Goal: Transaction & Acquisition: Purchase product/service

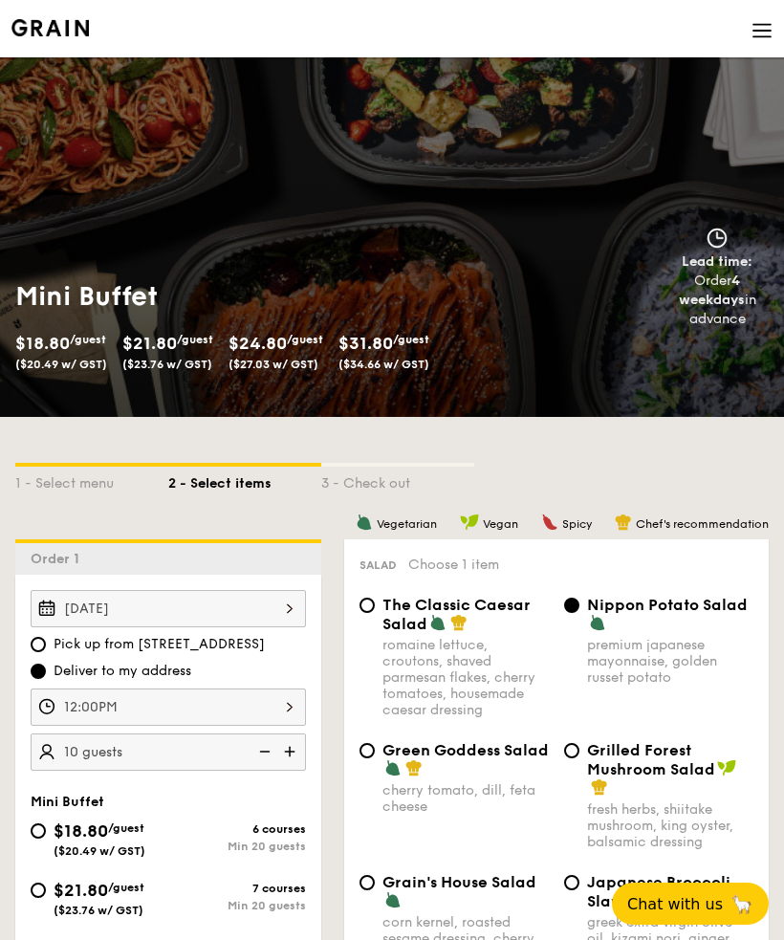
click at [203, 603] on div "Aug 30, 2025" at bounding box center [168, 608] width 275 height 37
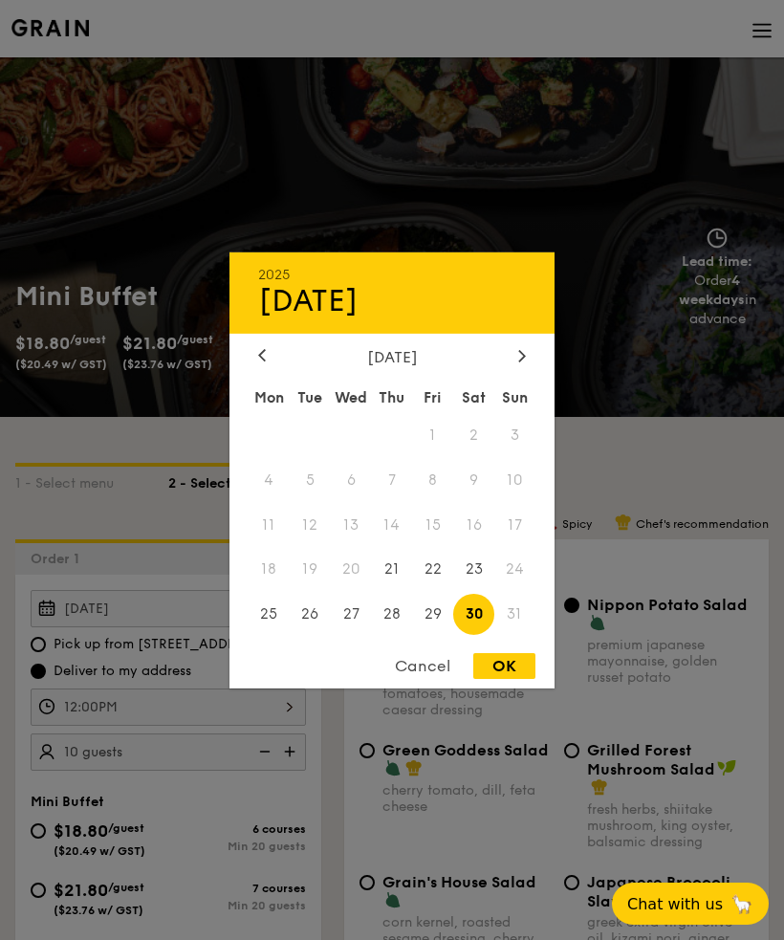
click at [421, 657] on div "Cancel" at bounding box center [423, 666] width 94 height 26
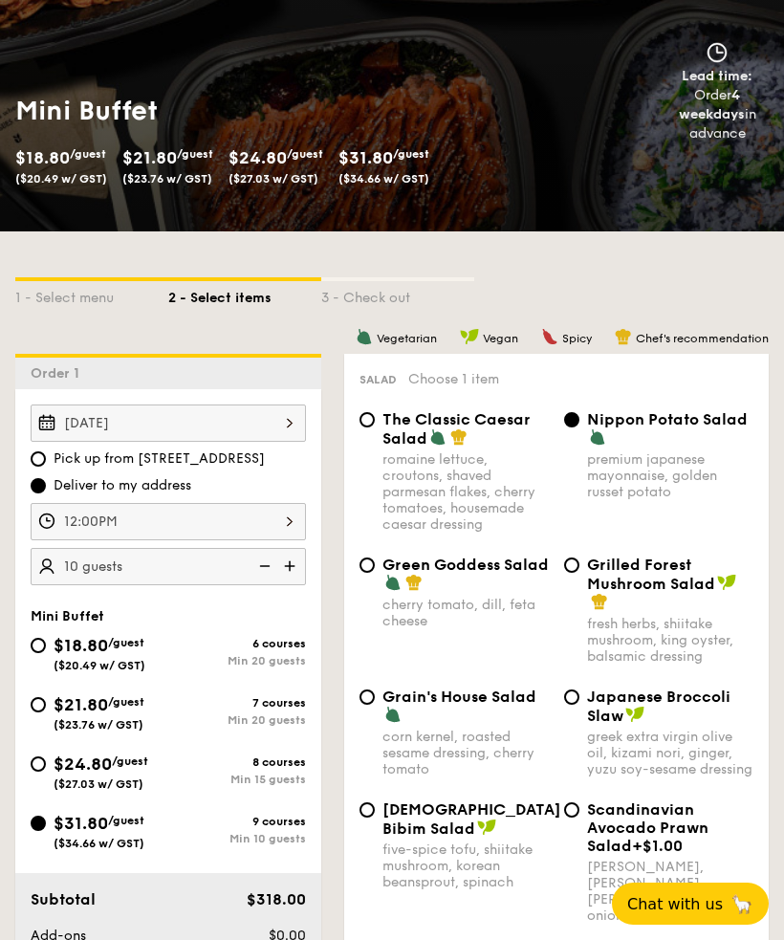
scroll to position [209, 0]
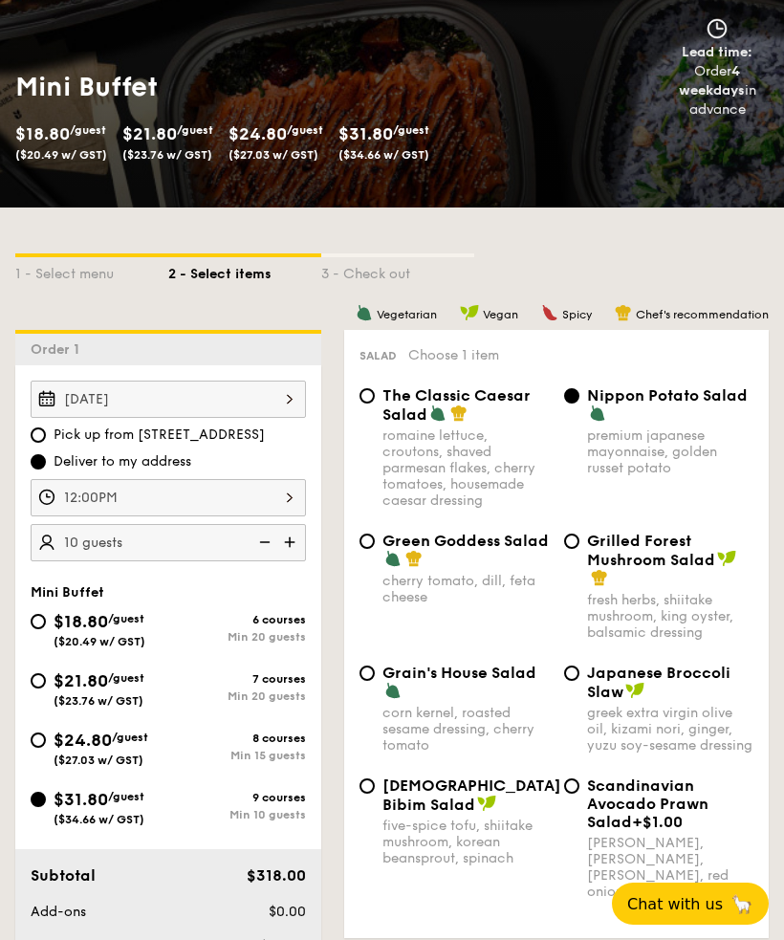
click at [216, 391] on div "Aug 30, 2025" at bounding box center [168, 399] width 275 height 37
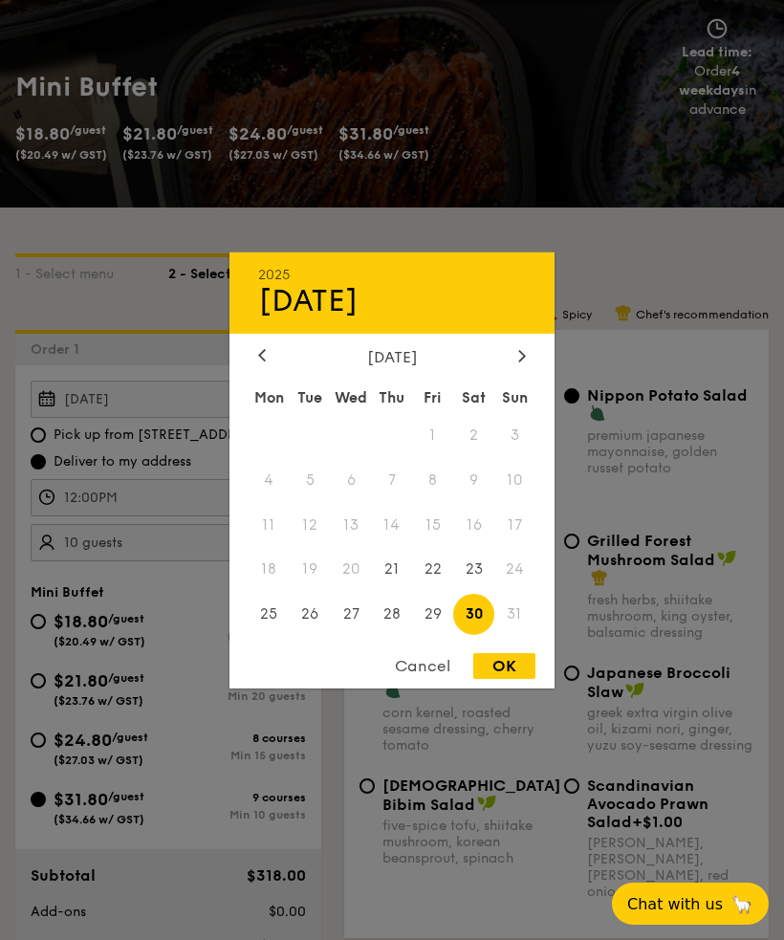
click at [415, 679] on div "Cancel" at bounding box center [423, 666] width 94 height 26
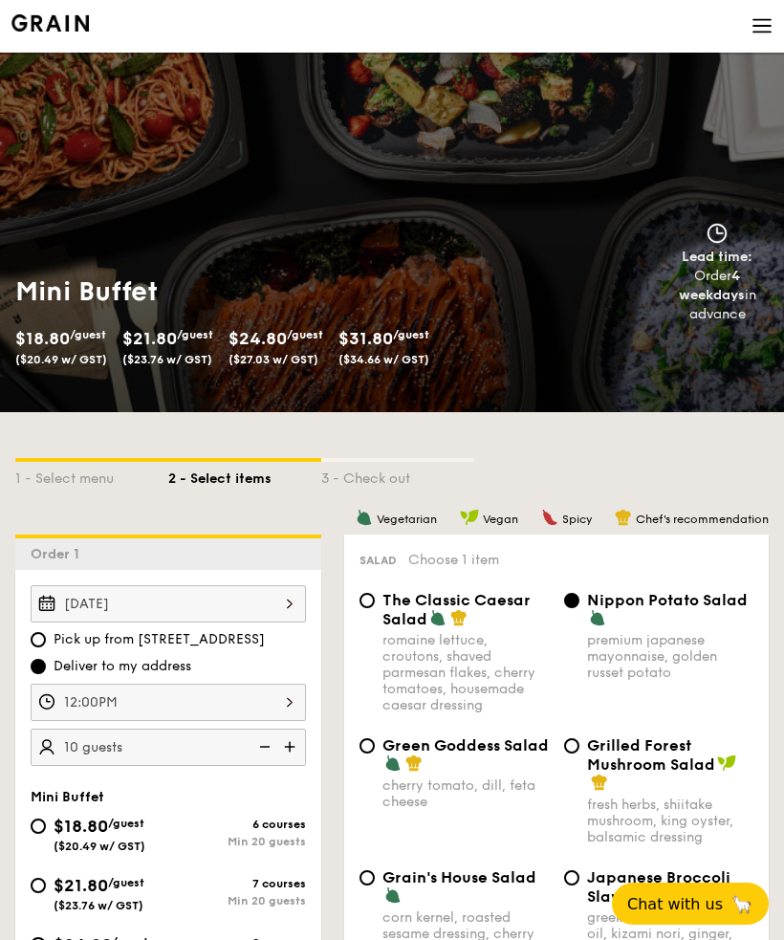
scroll to position [4, 0]
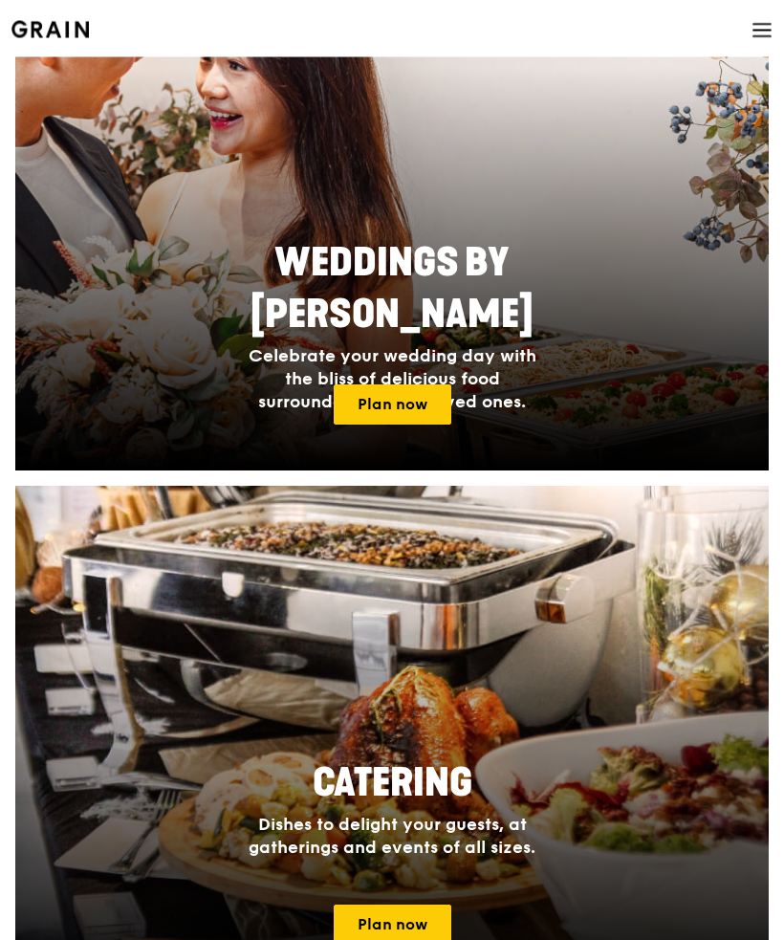
scroll to position [1100, 0]
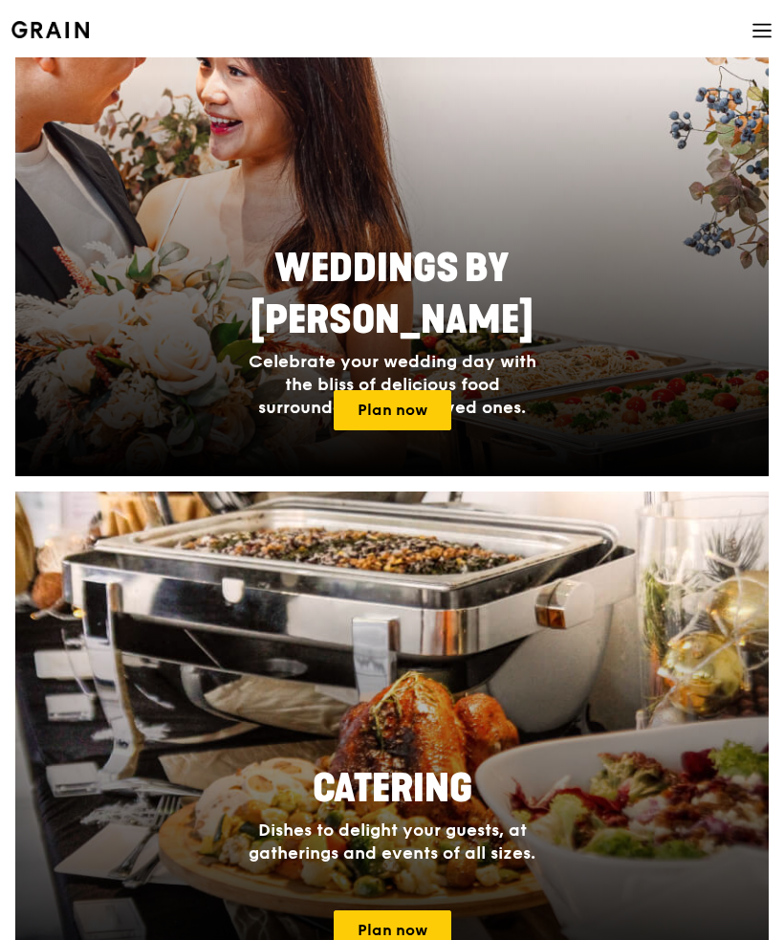
click at [396, 412] on link "Plan now" at bounding box center [393, 410] width 118 height 40
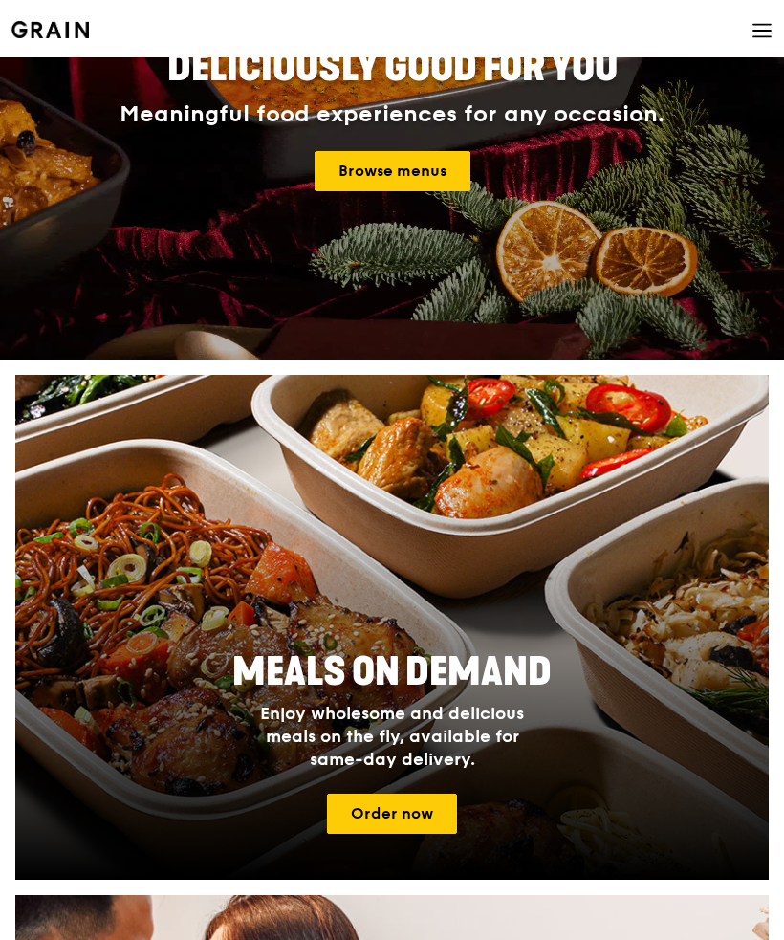
scroll to position [0, 0]
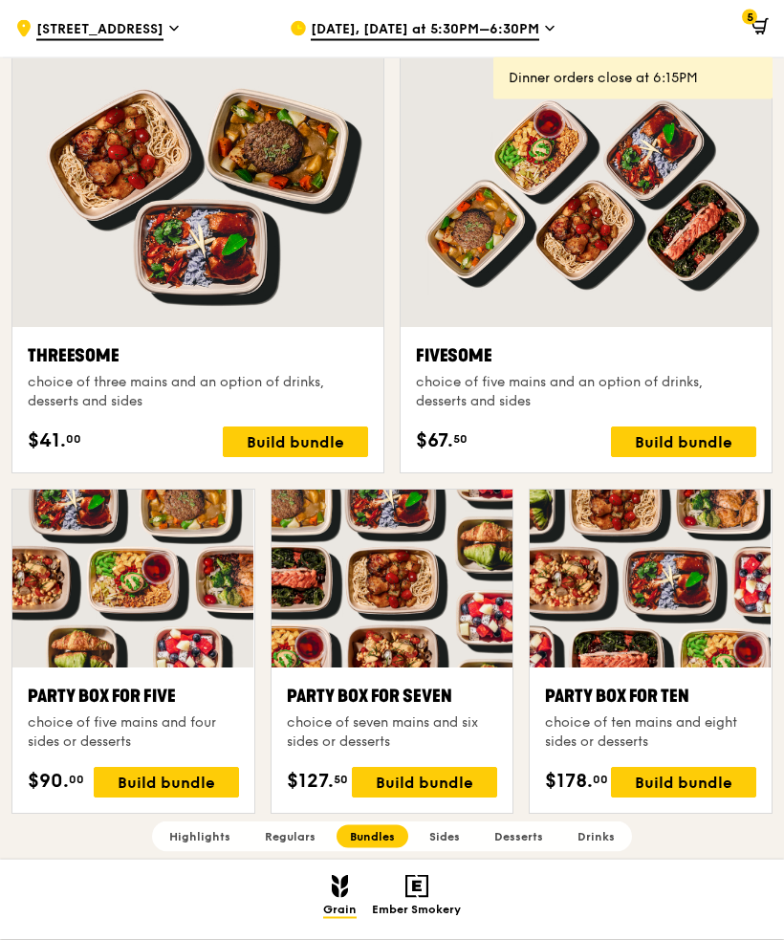
scroll to position [3192, 0]
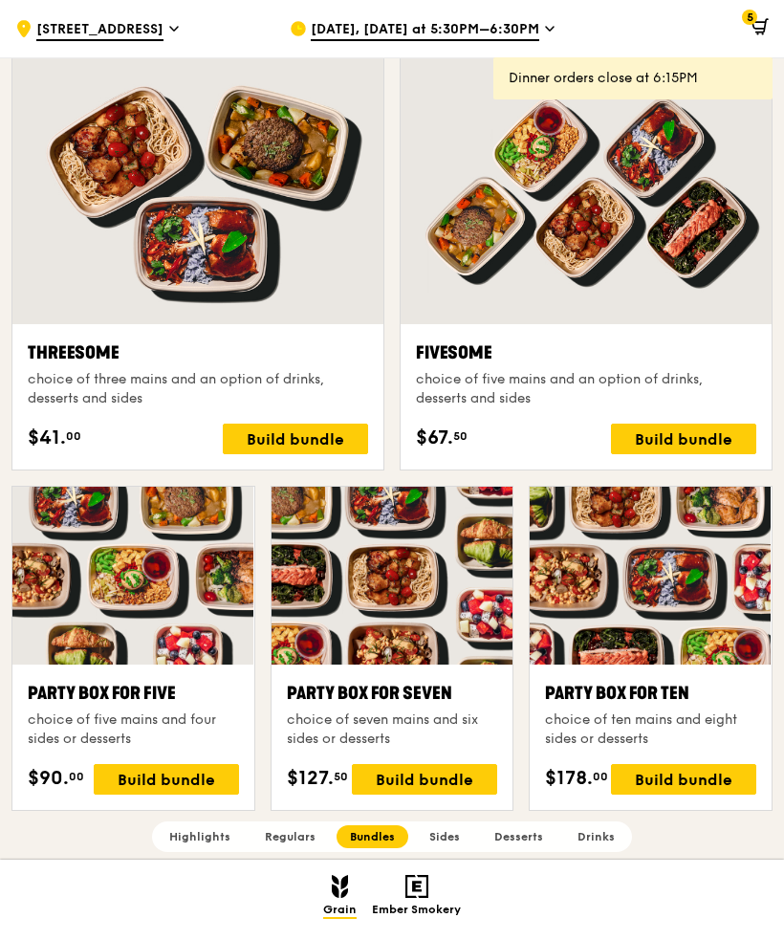
click at [719, 785] on div "Build bundle" at bounding box center [683, 779] width 145 height 31
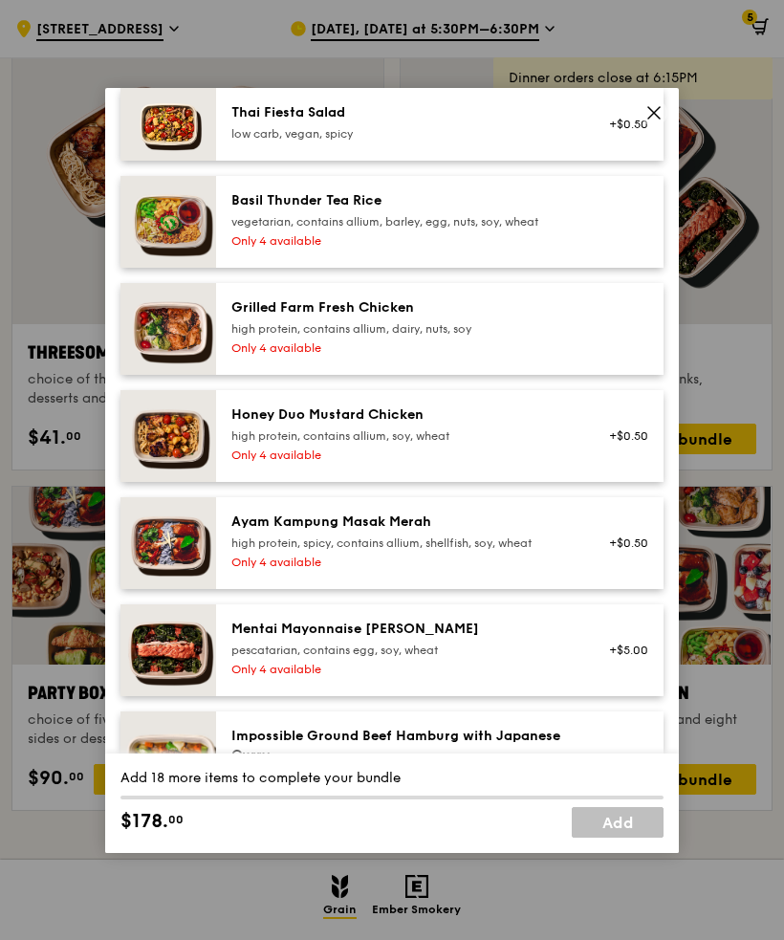
scroll to position [402, 0]
click at [657, 121] on icon at bounding box center [654, 112] width 17 height 17
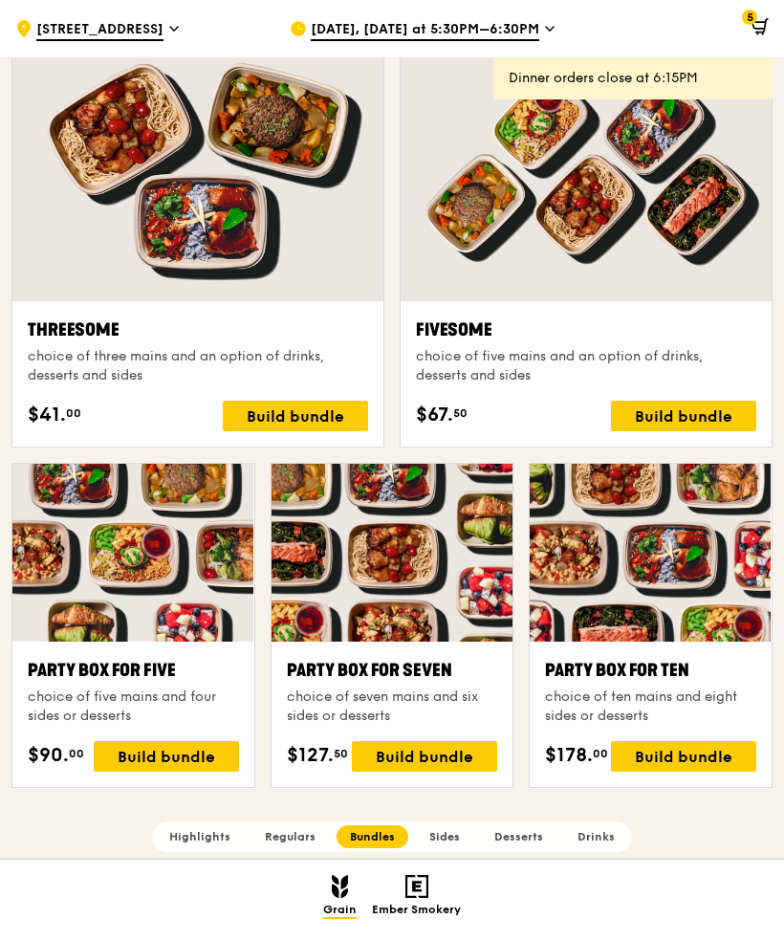
scroll to position [3214, 0]
click at [683, 763] on div "Build bundle" at bounding box center [683, 757] width 145 height 31
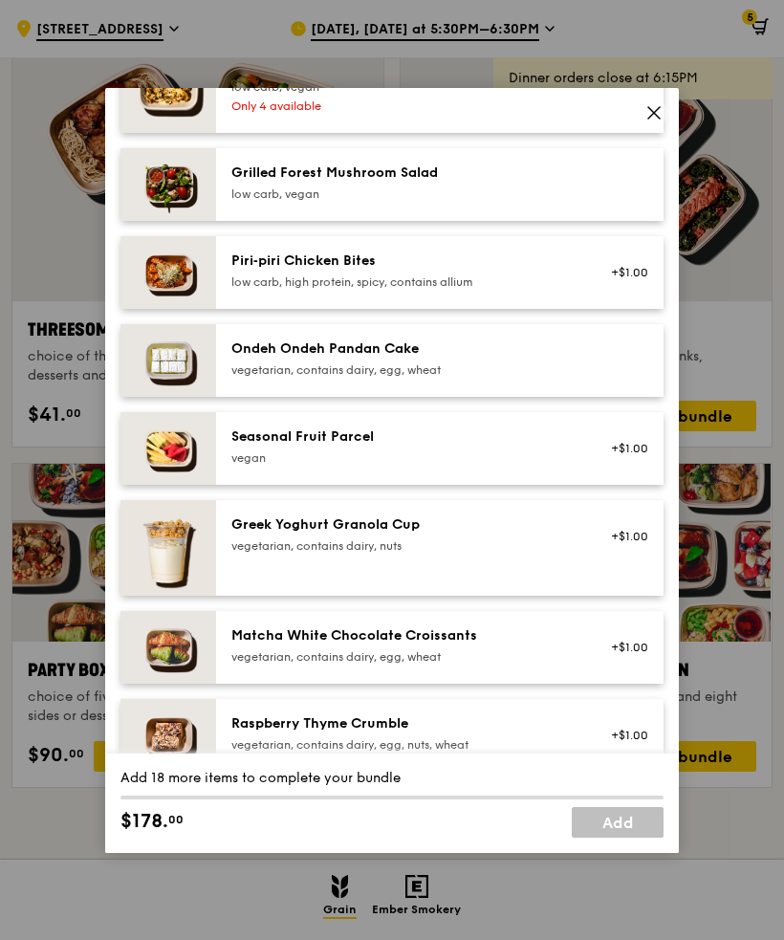
scroll to position [1496, 0]
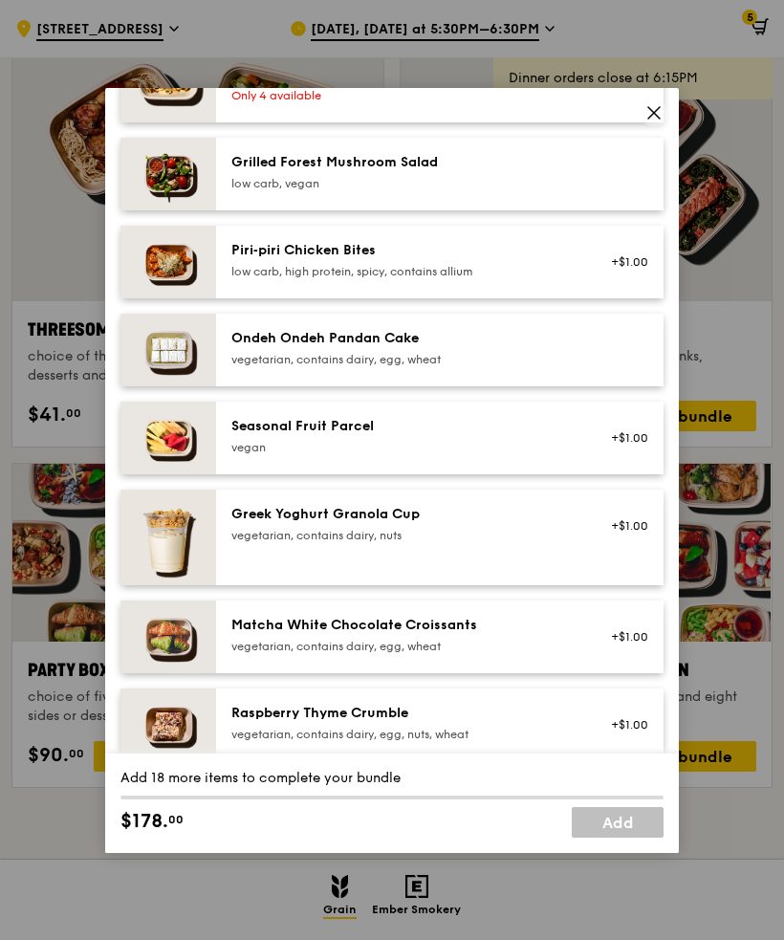
click at [562, 367] on div "vegetarian, contains dairy, egg, wheat" at bounding box center [402, 359] width 343 height 15
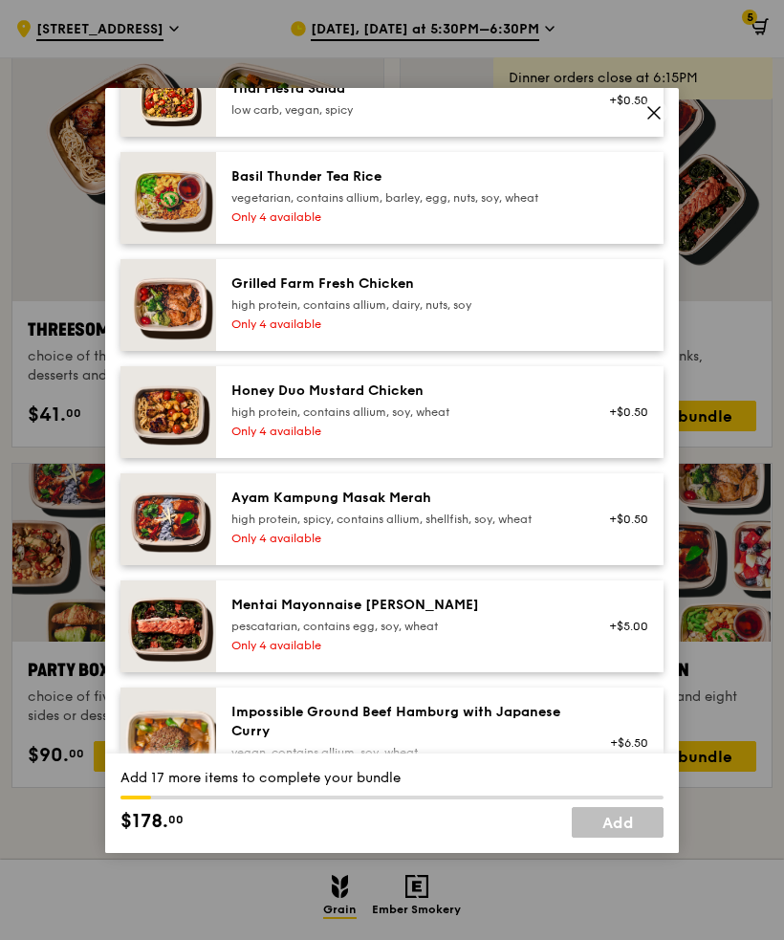
scroll to position [426, 0]
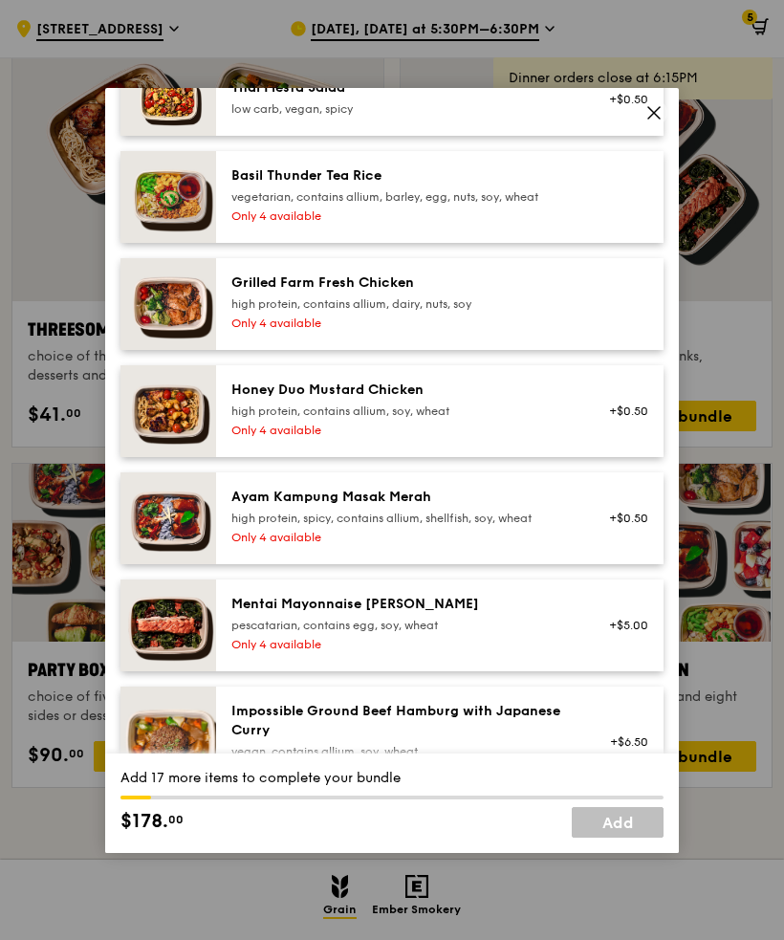
click at [559, 507] on div "Ayam Kampung Masak Merah" at bounding box center [402, 497] width 343 height 19
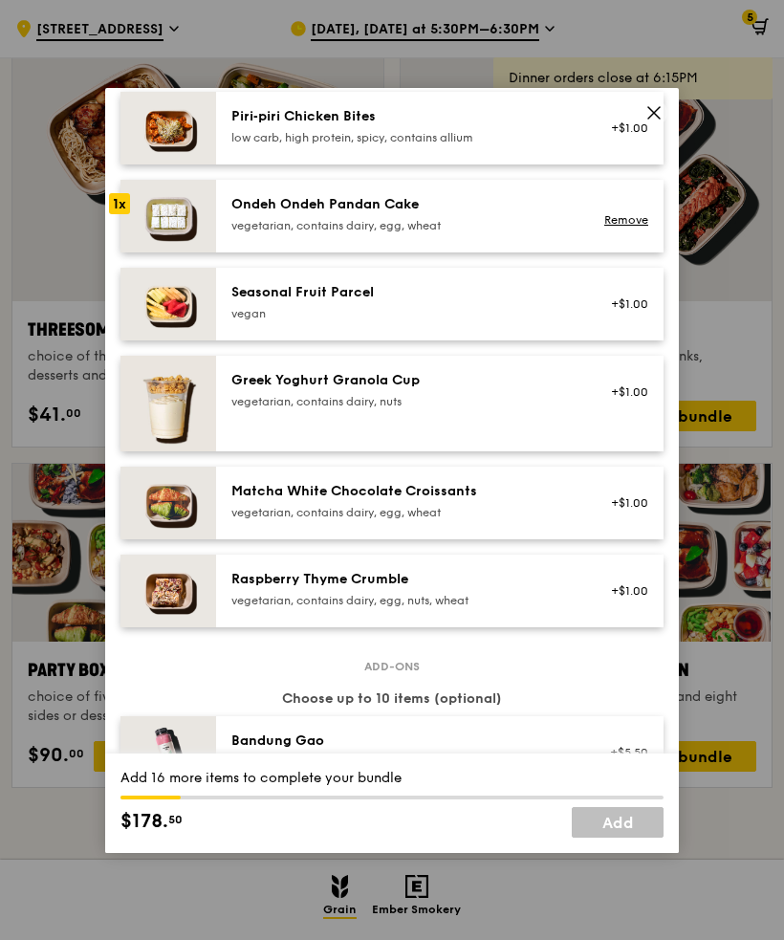
scroll to position [1596, 0]
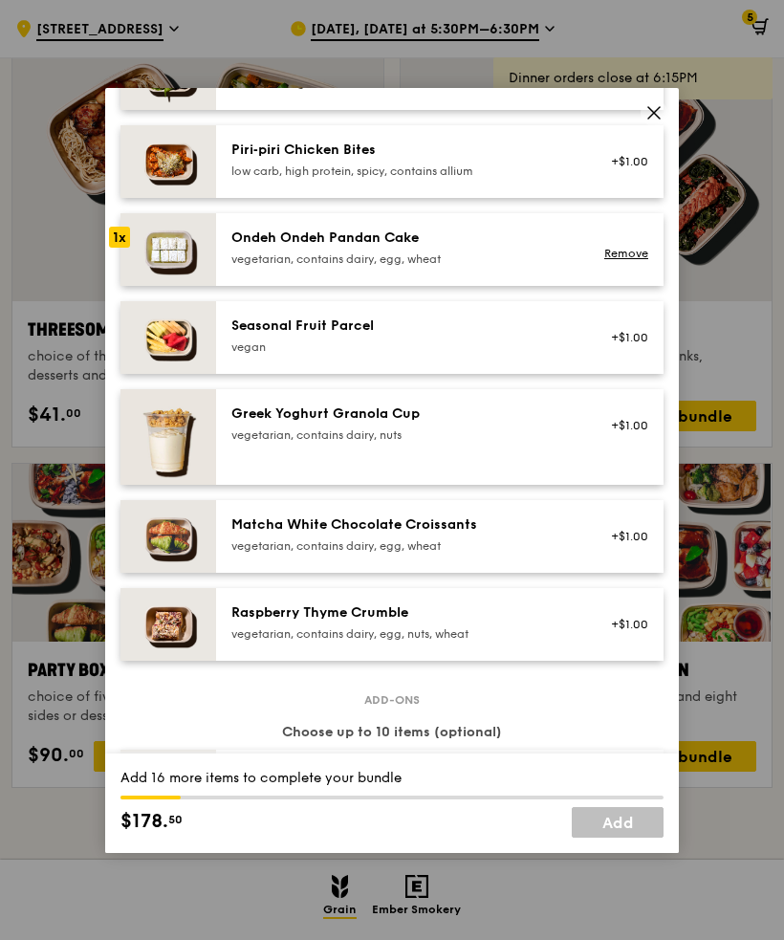
click at [484, 248] on div "Ondeh Ondeh Pandan Cake" at bounding box center [402, 238] width 343 height 19
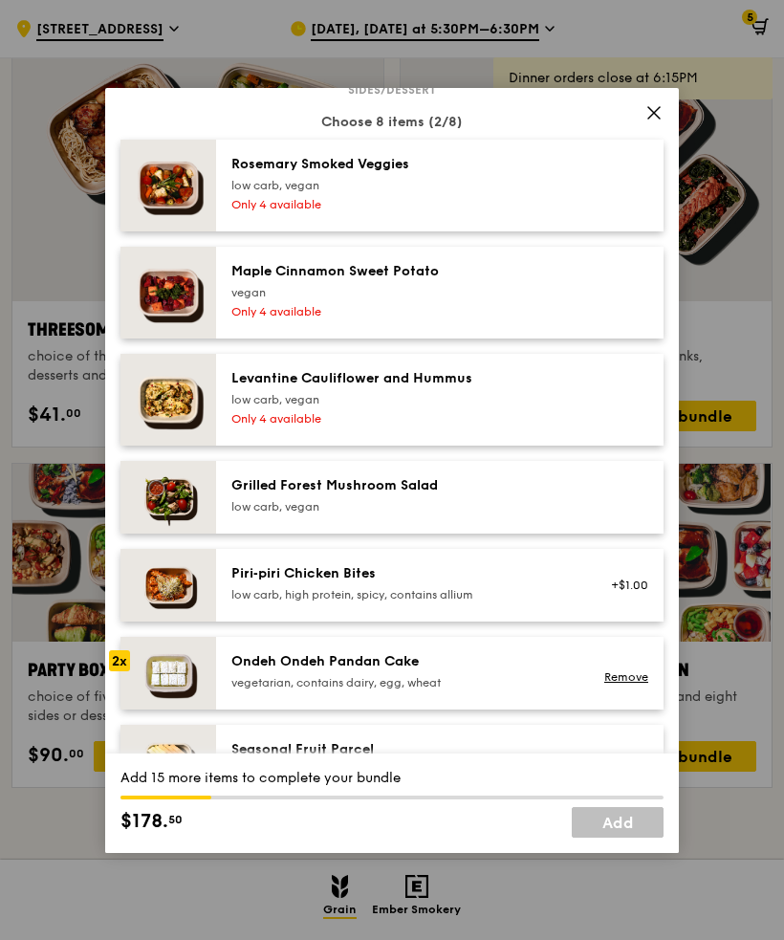
scroll to position [1172, 0]
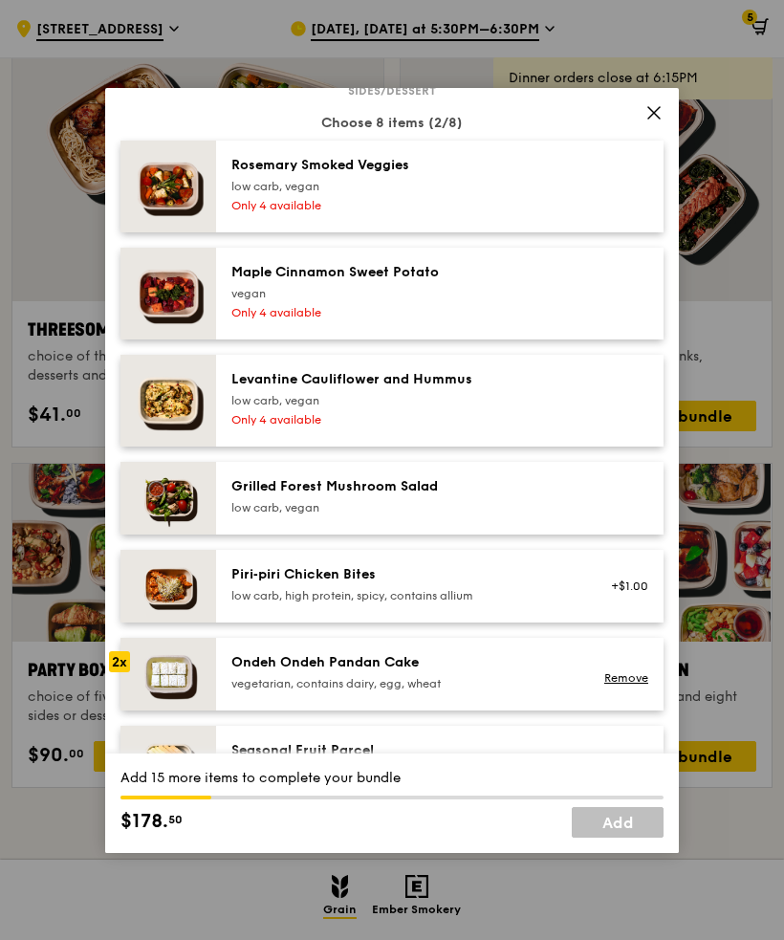
click at [481, 282] on div "Maple Cinnamon Sweet Potato" at bounding box center [402, 272] width 343 height 19
click at [485, 301] on div "vegan" at bounding box center [402, 293] width 343 height 15
click at [487, 389] on div "Levantine Cauliflower and Hummus" at bounding box center [402, 379] width 343 height 19
click at [481, 389] on div "Levantine Cauliflower and Hummus" at bounding box center [402, 379] width 343 height 19
click at [487, 175] on div "Rosemary Smoked Veggies" at bounding box center [402, 165] width 343 height 19
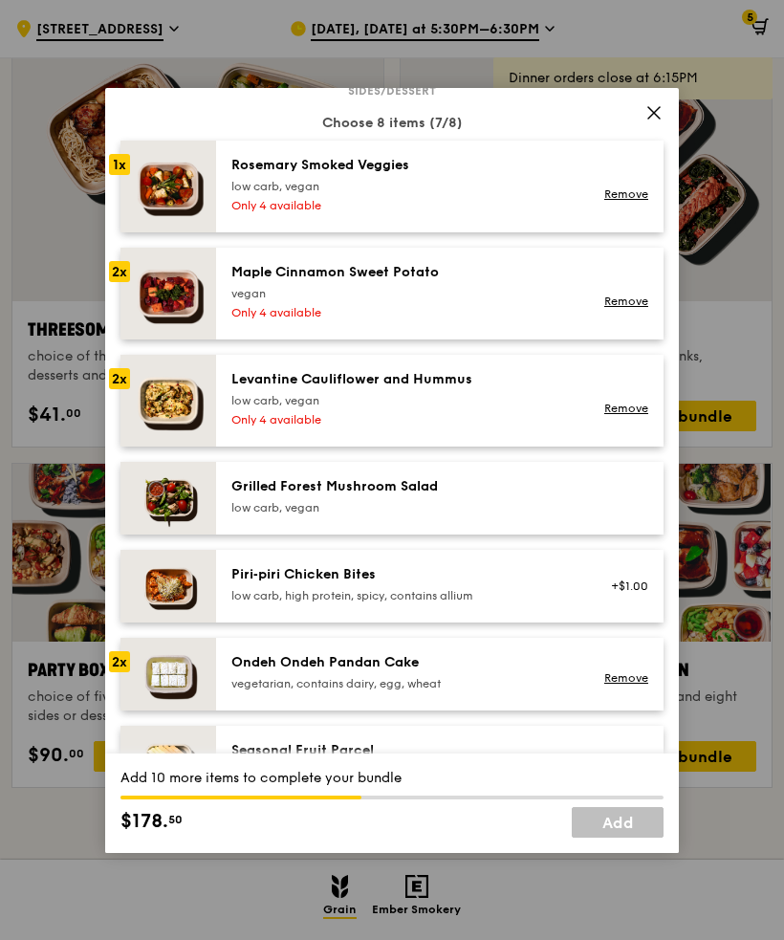
click at [479, 194] on div "low carb, vegan" at bounding box center [402, 186] width 343 height 15
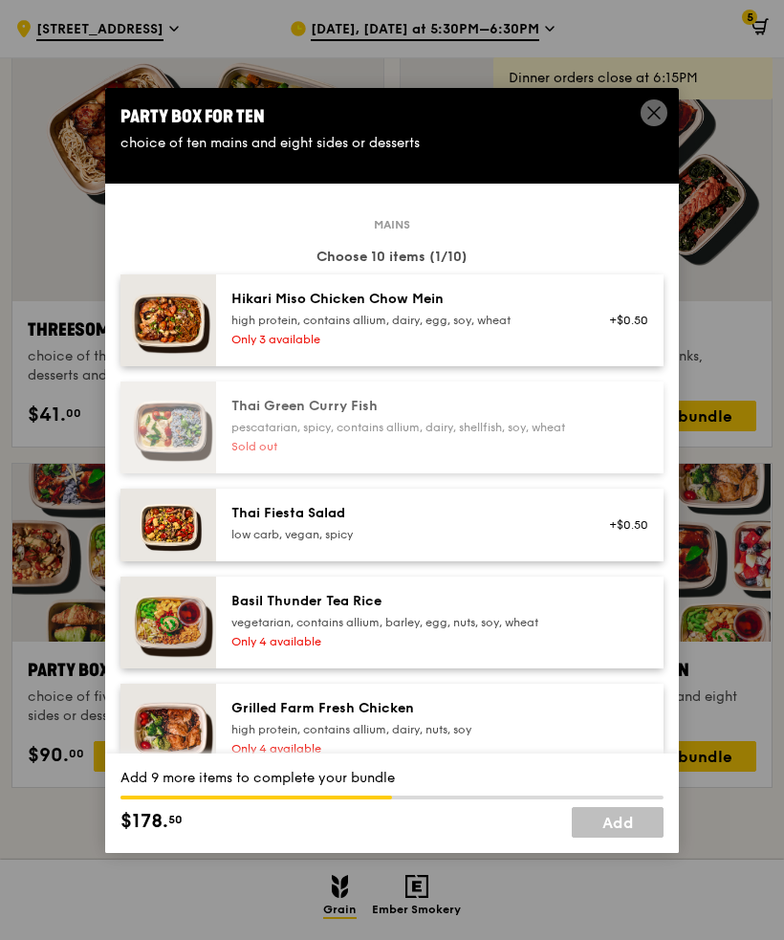
scroll to position [0, 0]
click at [661, 121] on icon at bounding box center [654, 112] width 17 height 17
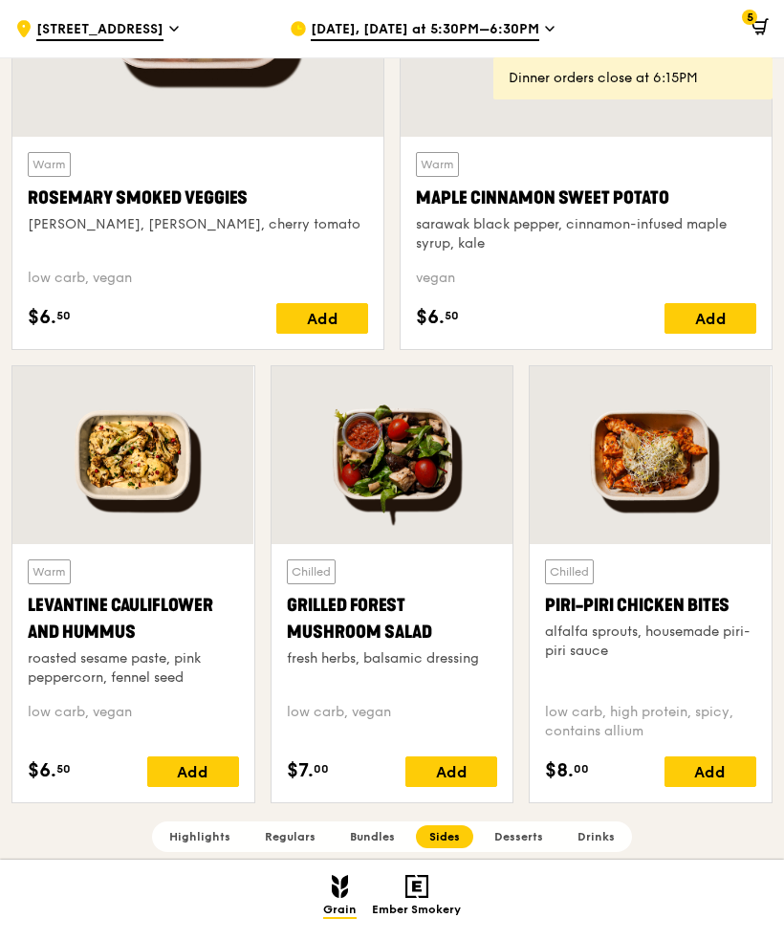
scroll to position [4320, 0]
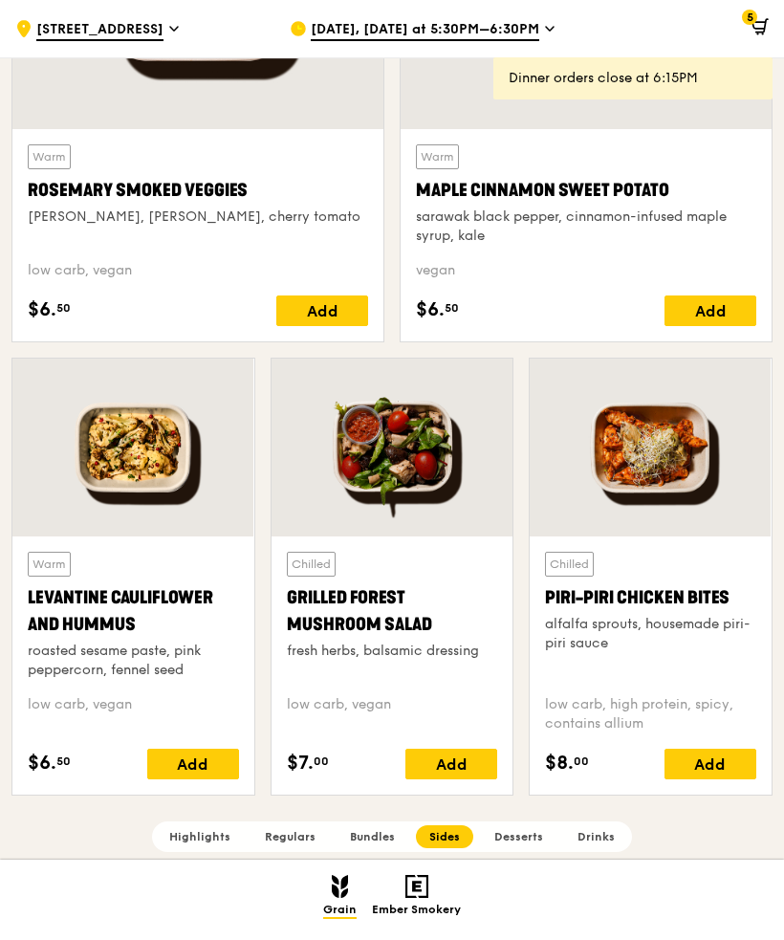
click at [135, 472] on div at bounding box center [133, 448] width 242 height 178
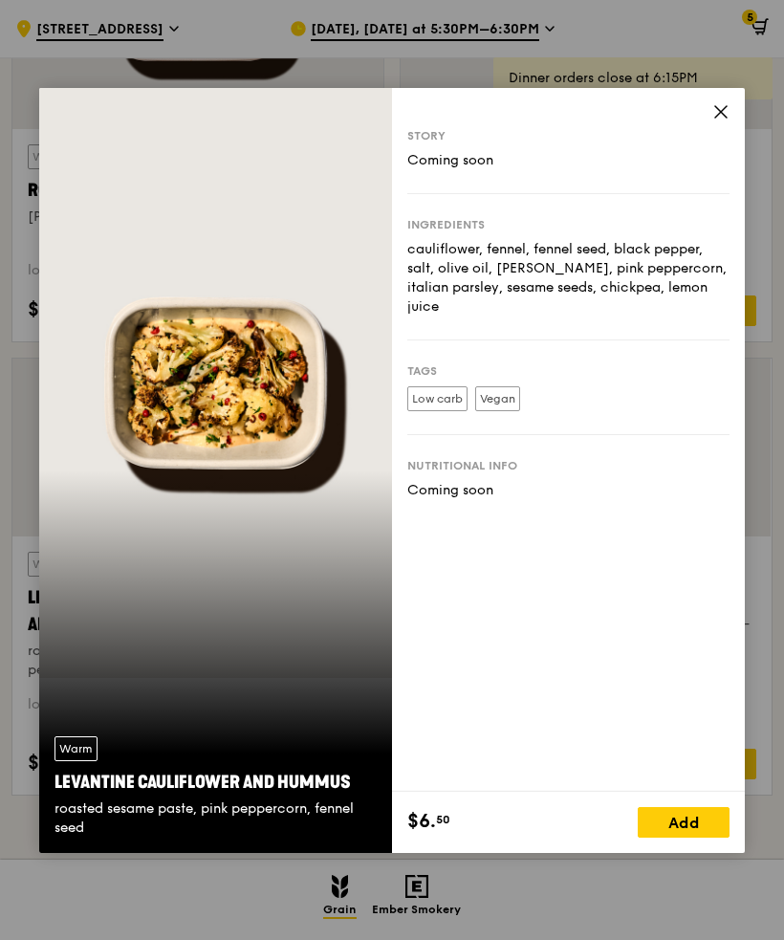
click at [178, 446] on div "Warm Levantine Cauliflower and Hummus roasted sesame paste, pink peppercorn, fe…" at bounding box center [215, 470] width 353 height 765
click at [714, 121] on icon at bounding box center [721, 111] width 17 height 17
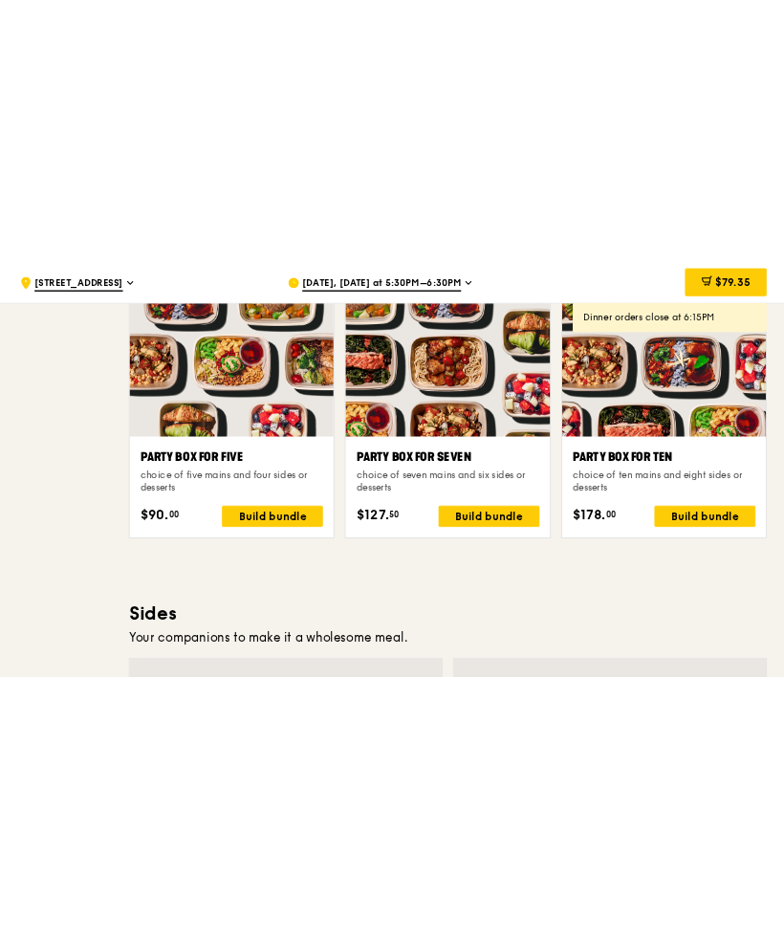
scroll to position [3604, 0]
